Goal: Book appointment/travel/reservation

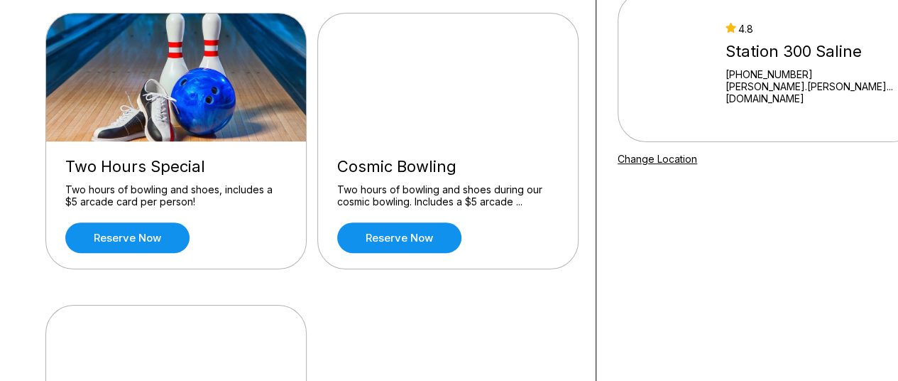
scroll to position [142, 0]
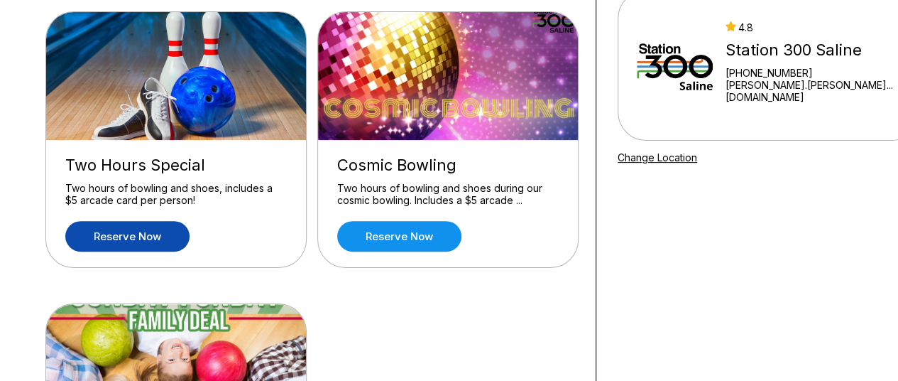
click at [133, 236] on link "Reserve now" at bounding box center [127, 236] width 124 height 31
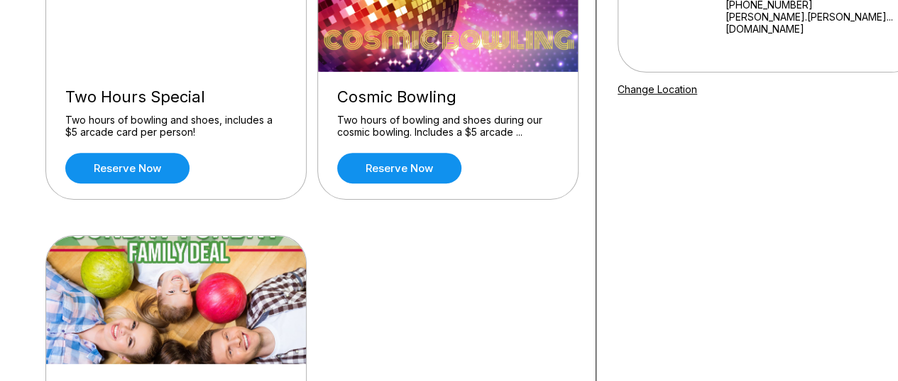
scroll to position [213, 0]
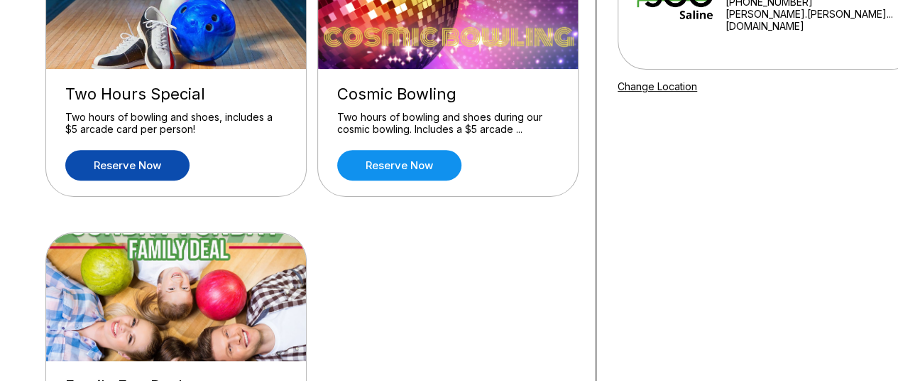
click at [126, 164] on link "Reserve now" at bounding box center [127, 165] width 124 height 31
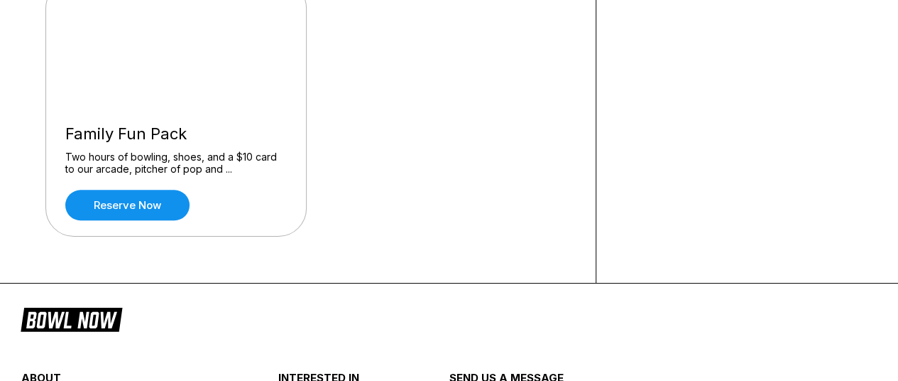
scroll to position [226, 0]
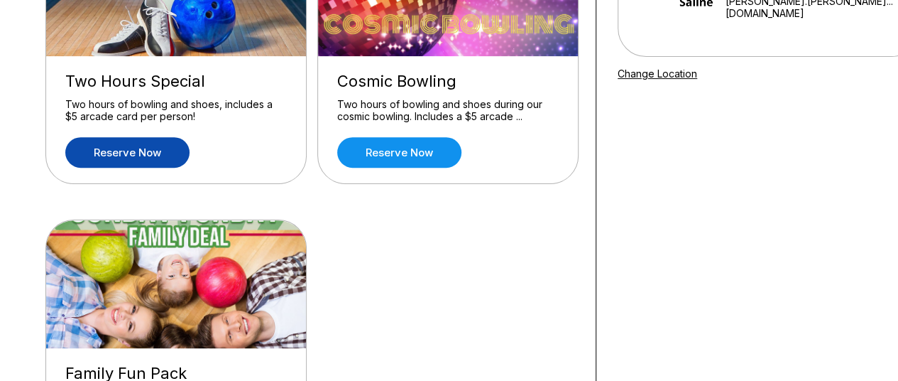
click at [127, 152] on link "Reserve now" at bounding box center [127, 152] width 124 height 31
